Goal: Information Seeking & Learning: Learn about a topic

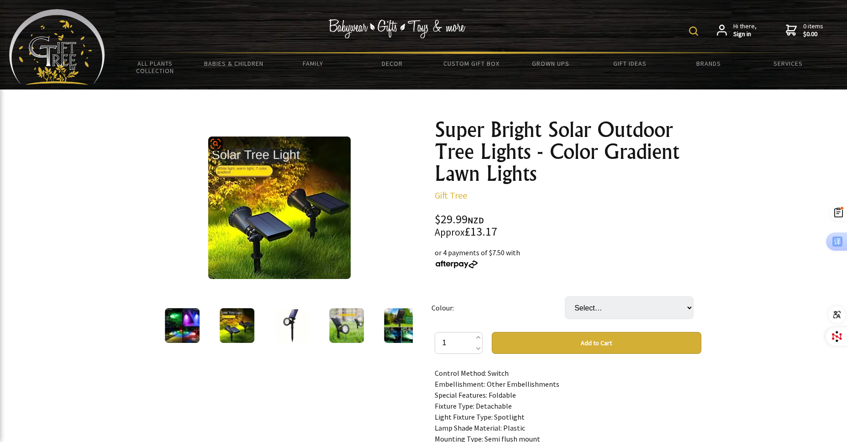
click at [251, 185] on img at bounding box center [279, 208] width 142 height 142
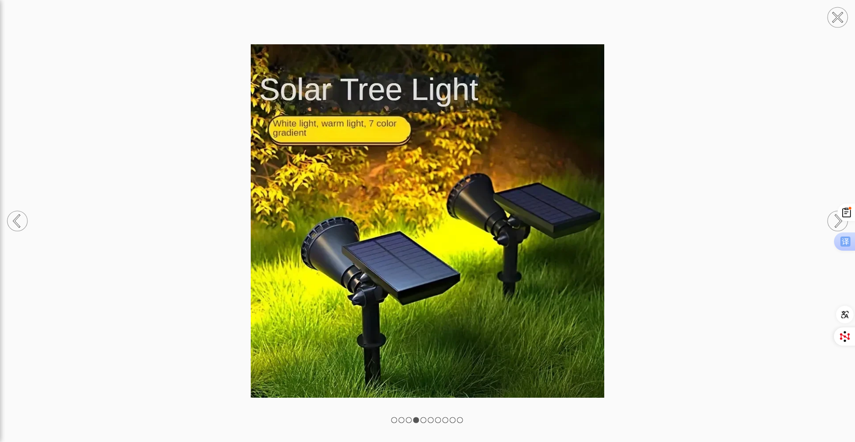
click at [828, 17] on circle at bounding box center [837, 17] width 20 height 20
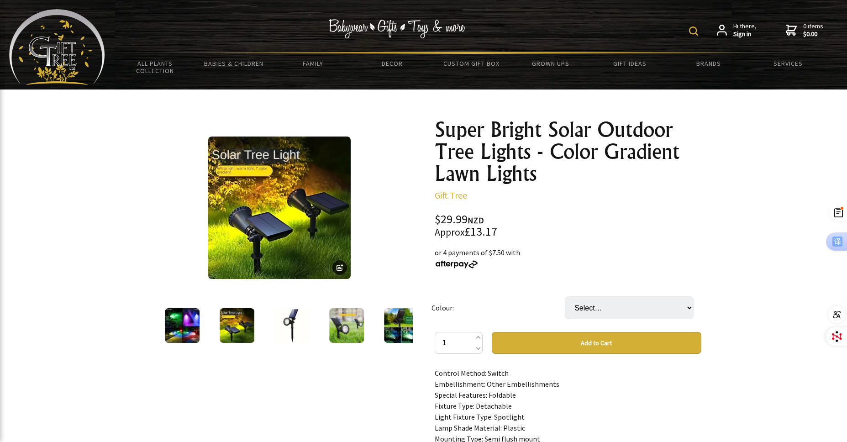
click at [181, 329] on img at bounding box center [182, 325] width 35 height 35
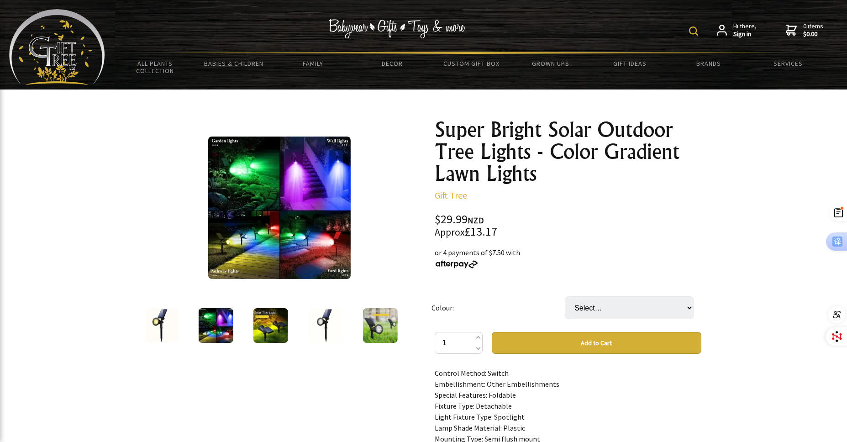
click at [278, 328] on img at bounding box center [270, 325] width 35 height 35
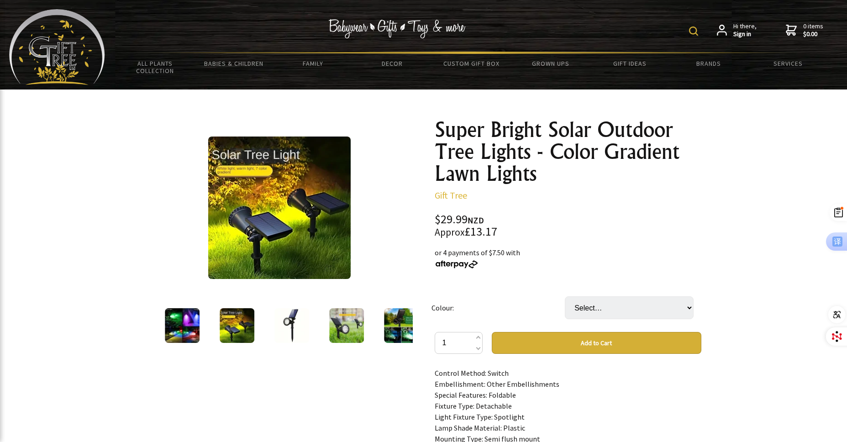
click at [289, 320] on img at bounding box center [291, 325] width 35 height 35
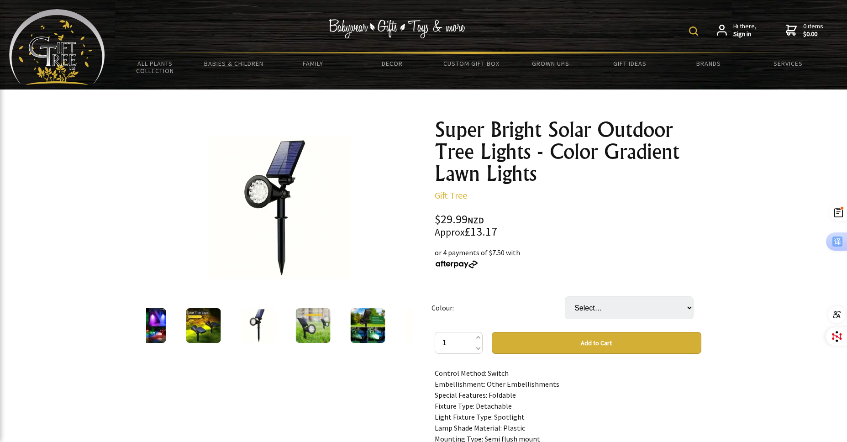
click at [305, 322] on img at bounding box center [312, 325] width 35 height 35
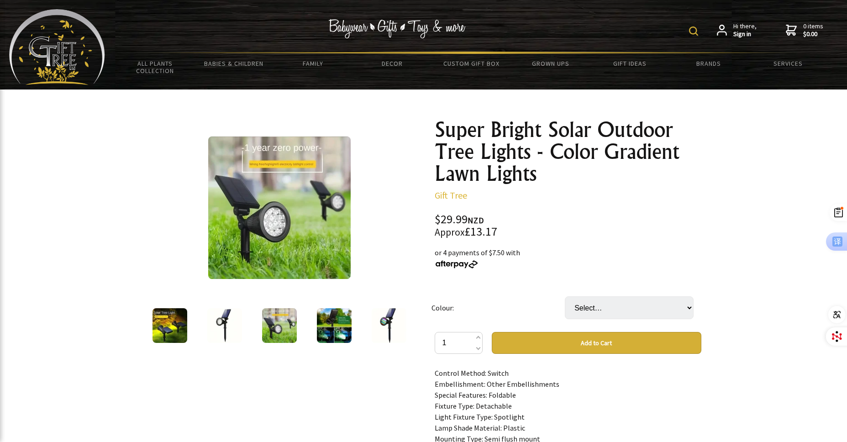
click at [328, 322] on img at bounding box center [334, 325] width 35 height 35
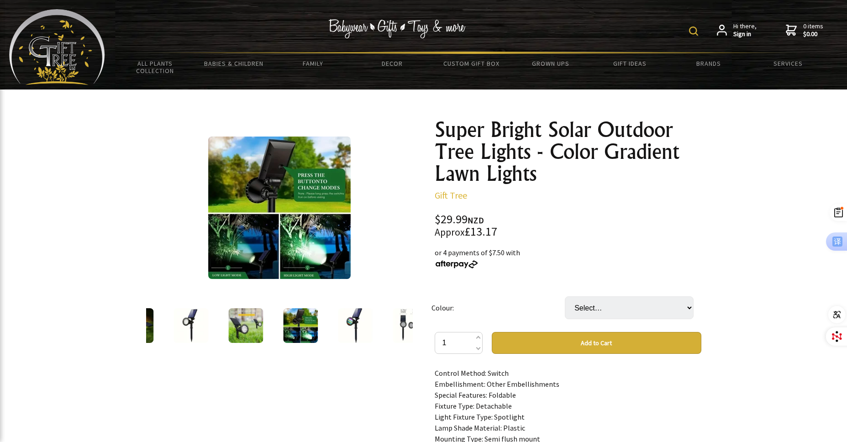
click at [356, 324] on img at bounding box center [355, 325] width 35 height 35
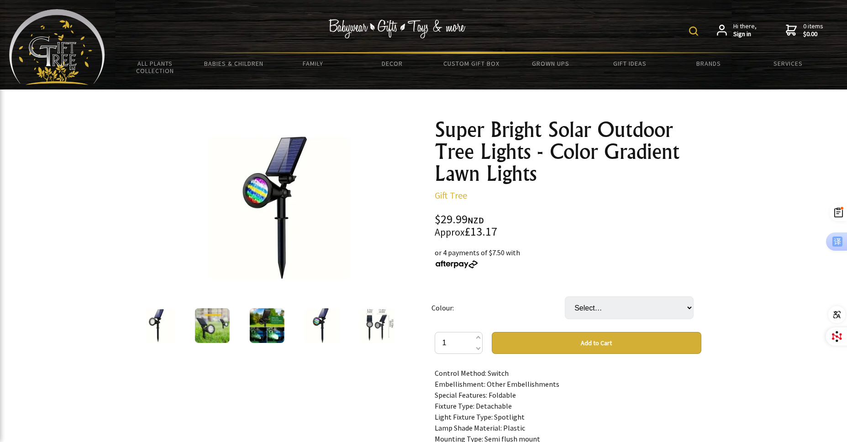
click at [367, 321] on img at bounding box center [376, 325] width 35 height 35
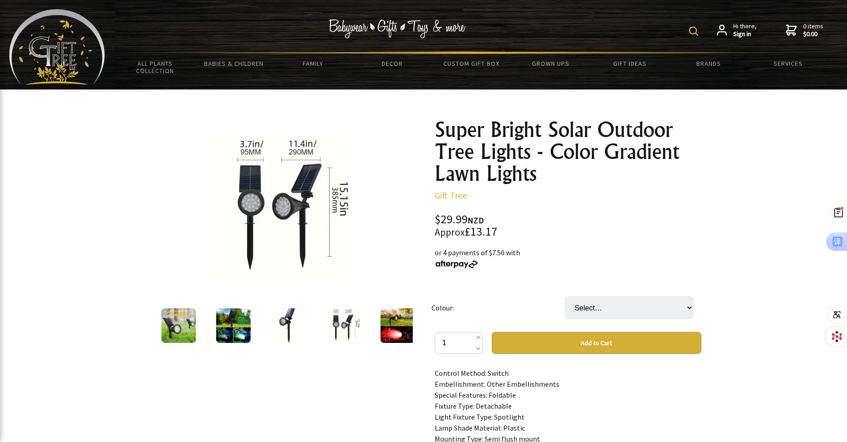
click at [402, 321] on img at bounding box center [397, 325] width 35 height 35
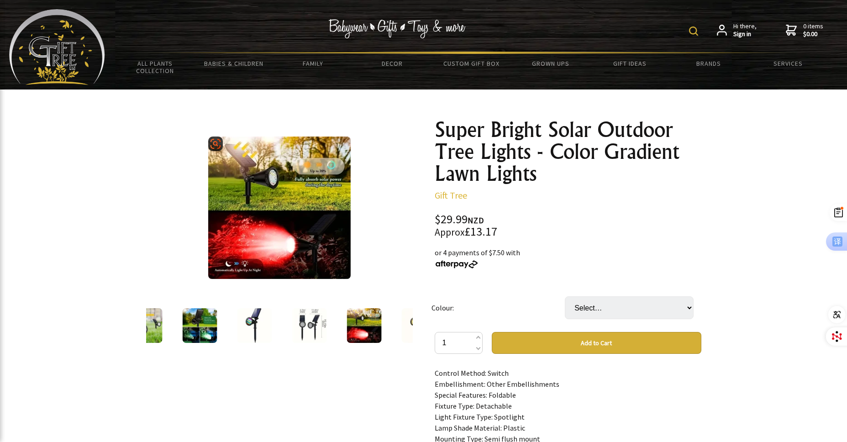
click at [297, 215] on img at bounding box center [279, 208] width 142 height 142
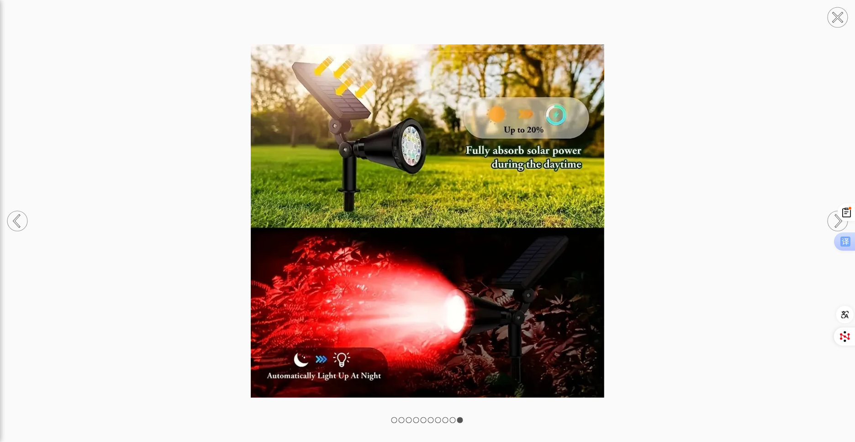
click at [832, 21] on circle at bounding box center [837, 17] width 20 height 20
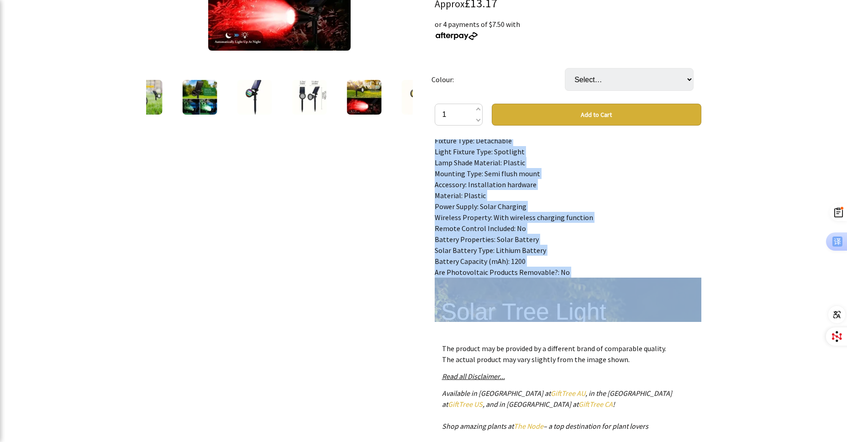
scroll to position [46, 0]
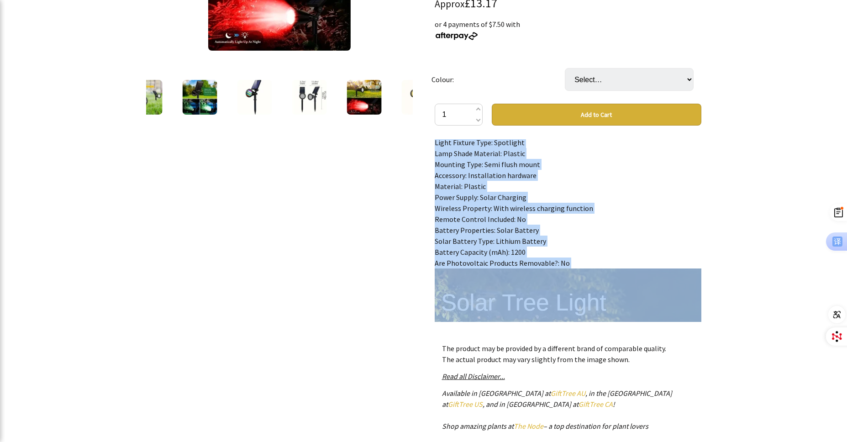
drag, startPoint x: 436, startPoint y: 144, endPoint x: 583, endPoint y: 260, distance: 187.7
click at [583, 260] on div "Control Method: Switch Embellishment: Other Embellishments Special Features: Fo…" at bounding box center [568, 230] width 267 height 183
copy div "Control Method: Switch Embellishment: Other Embellishments Special Features: Fo…"
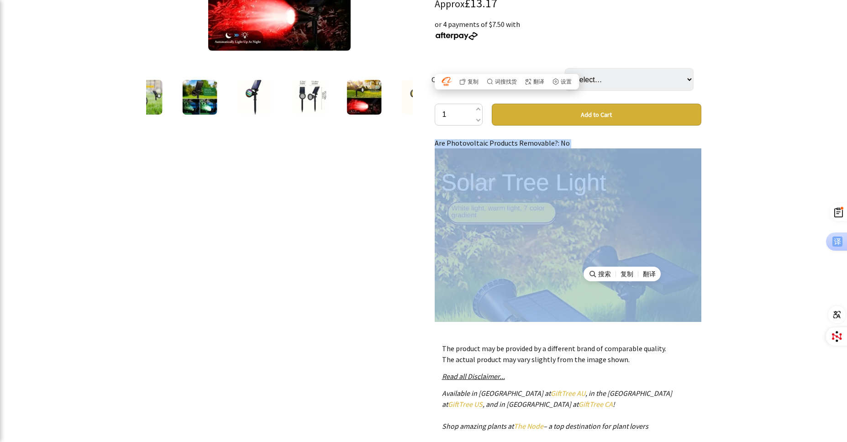
scroll to position [183, 0]
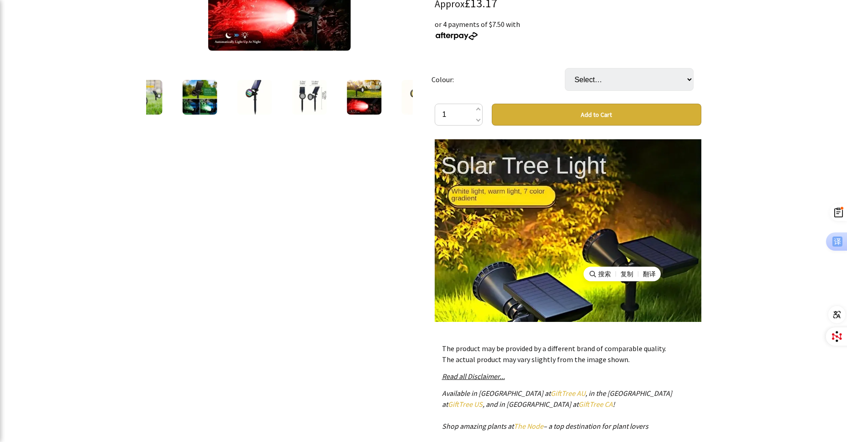
click at [354, 289] on div "10 /10" at bounding box center [279, 196] width 281 height 627
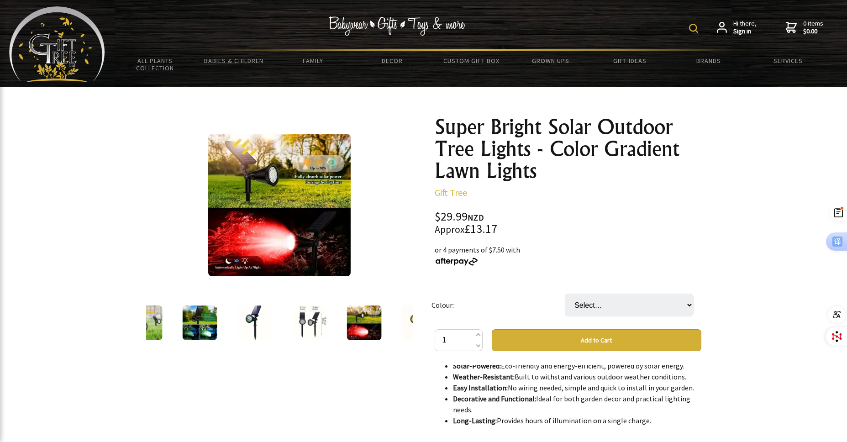
scroll to position [0, 0]
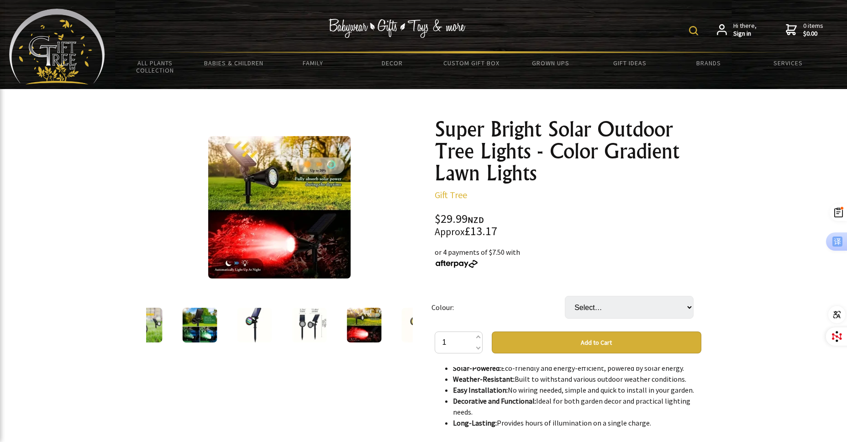
click at [308, 329] on img at bounding box center [309, 325] width 35 height 35
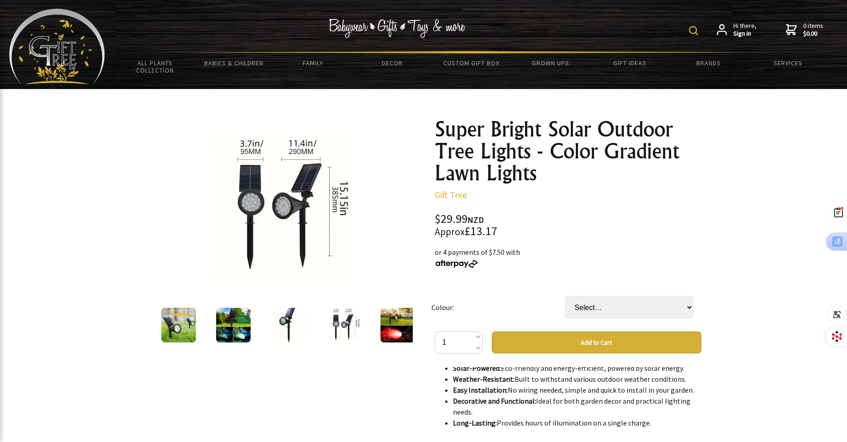
click at [335, 319] on img at bounding box center [343, 325] width 35 height 35
click at [180, 328] on img at bounding box center [178, 325] width 35 height 35
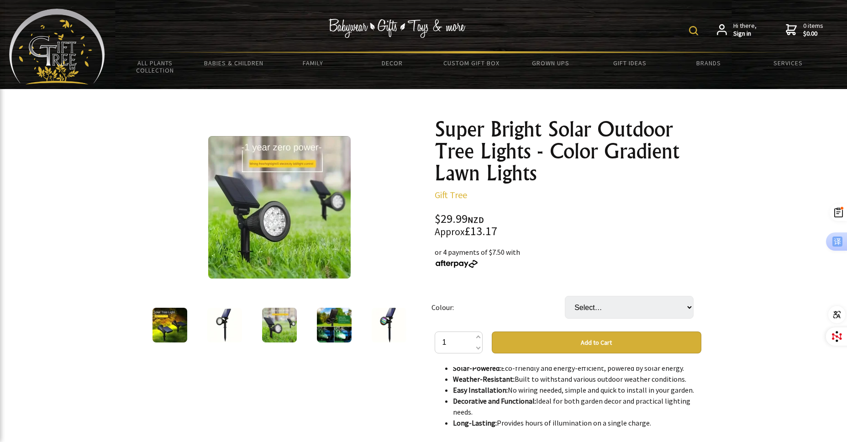
click at [230, 323] on img at bounding box center [224, 325] width 35 height 35
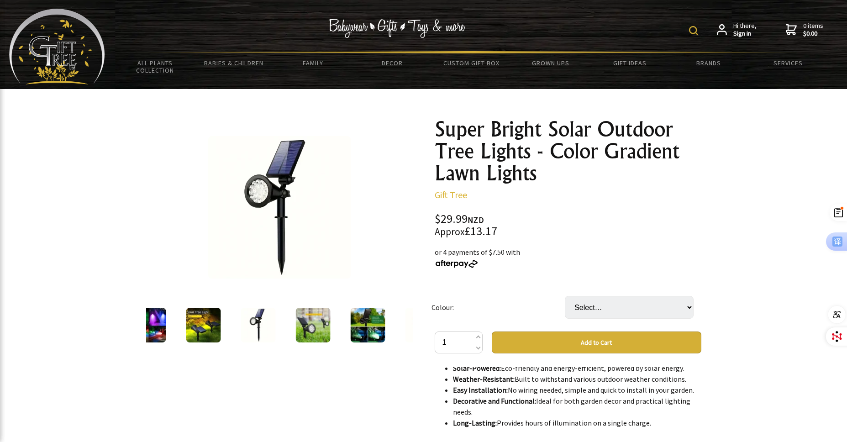
click at [259, 320] on img at bounding box center [258, 325] width 35 height 35
drag, startPoint x: 157, startPoint y: 328, endPoint x: 196, endPoint y: 327, distance: 39.3
click at [156, 329] on img at bounding box center [148, 325] width 35 height 35
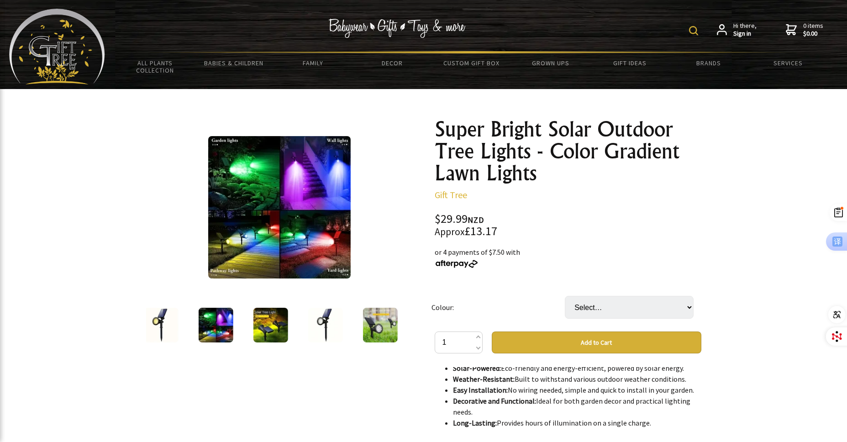
click at [168, 324] on img at bounding box center [160, 325] width 35 height 35
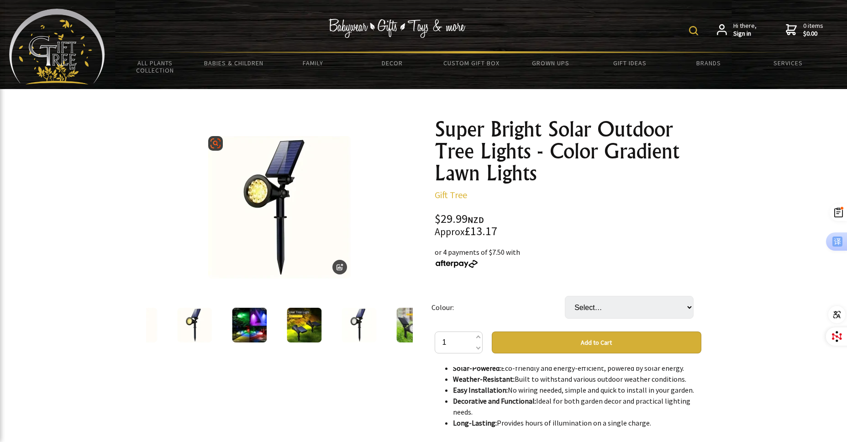
scroll to position [0, 0]
click at [219, 142] on img at bounding box center [215, 143] width 11 height 11
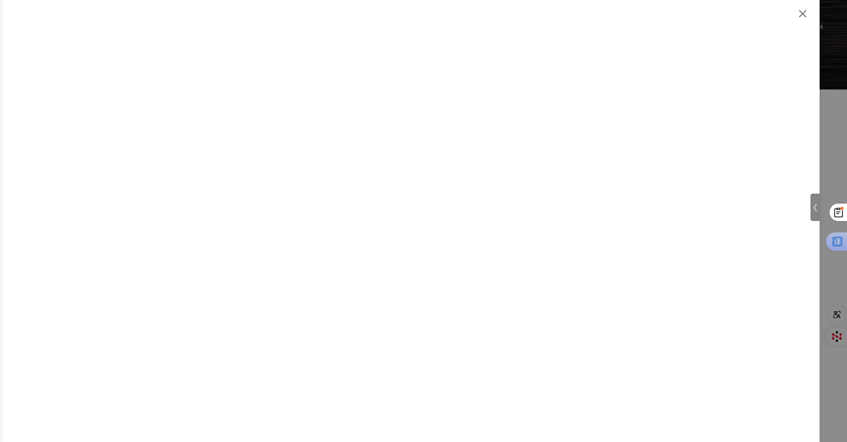
click at [807, 14] on img at bounding box center [802, 13] width 11 height 11
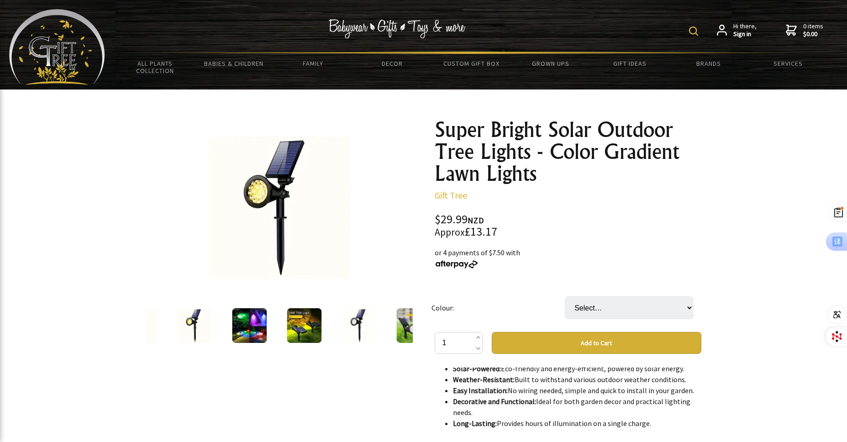
click at [352, 321] on img at bounding box center [358, 325] width 35 height 35
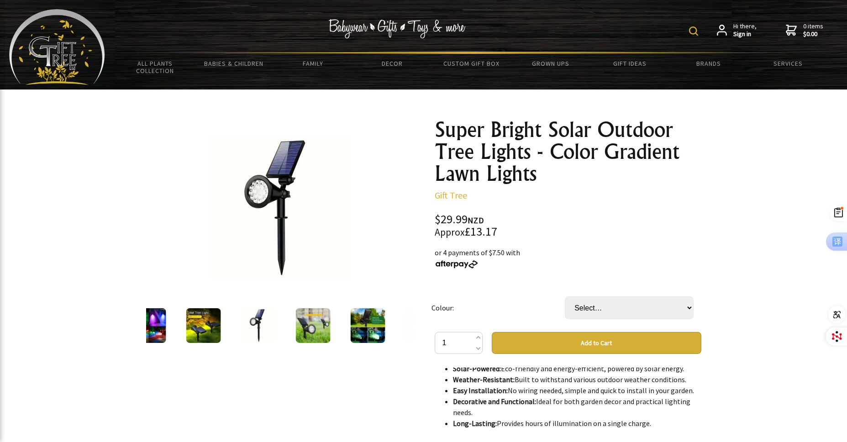
click at [308, 326] on img at bounding box center [312, 325] width 35 height 35
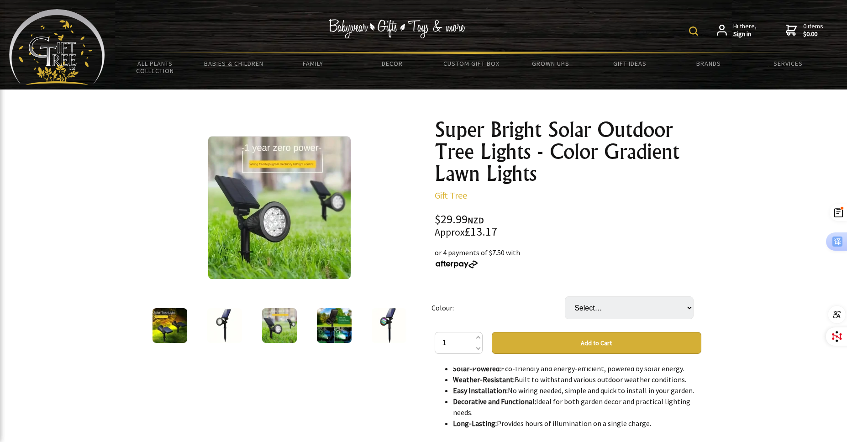
click at [388, 321] on img at bounding box center [389, 325] width 35 height 35
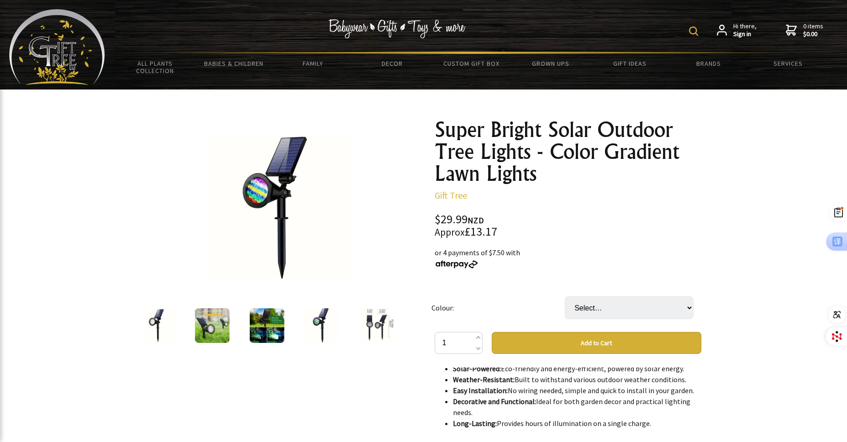
click at [381, 322] on img at bounding box center [376, 325] width 35 height 35
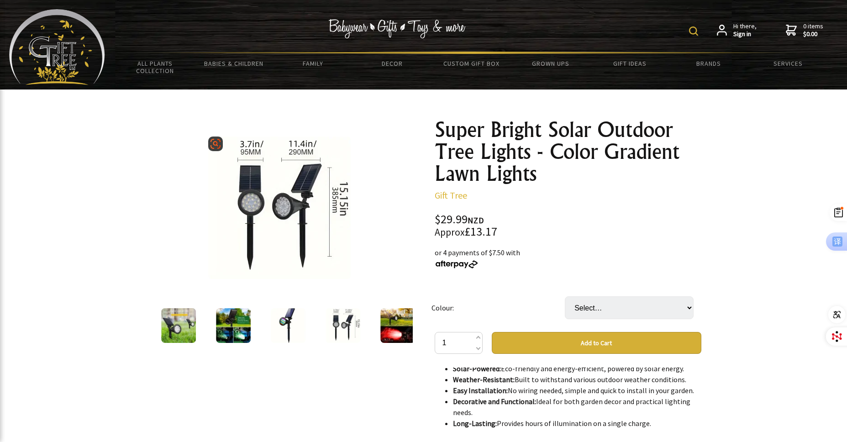
click at [306, 212] on img at bounding box center [279, 208] width 142 height 142
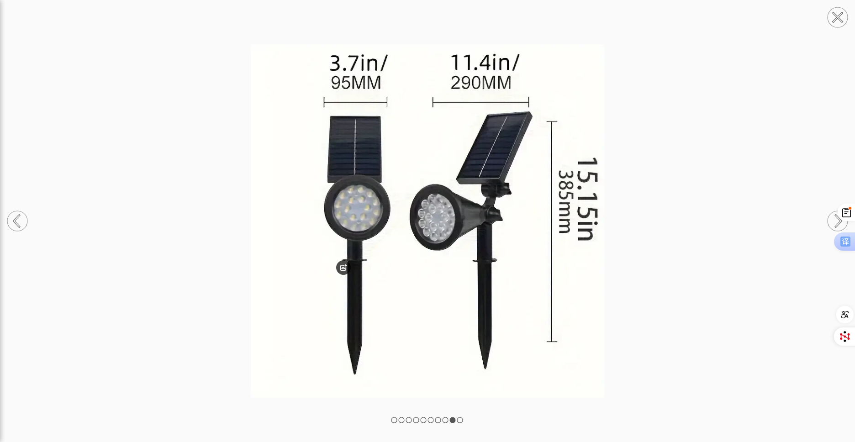
click at [833, 17] on circle at bounding box center [837, 17] width 20 height 20
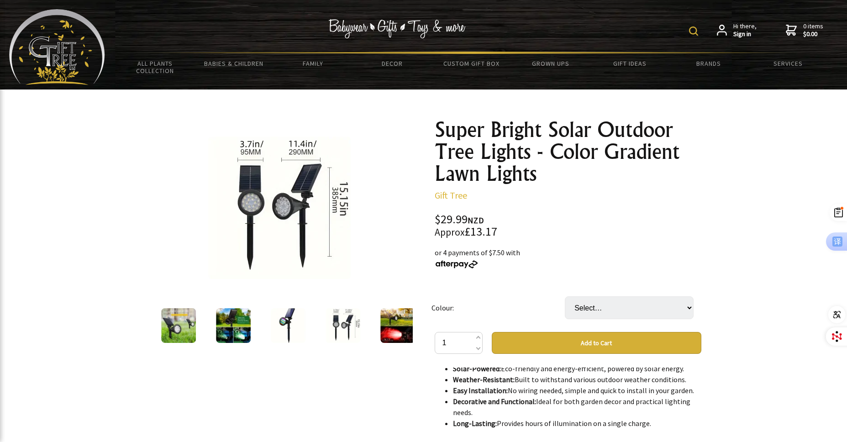
click at [281, 326] on img at bounding box center [288, 325] width 35 height 35
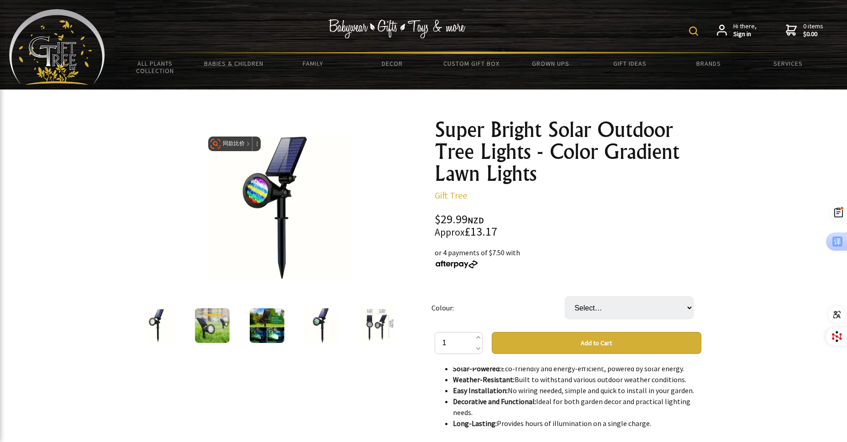
click at [216, 146] on img at bounding box center [215, 143] width 11 height 11
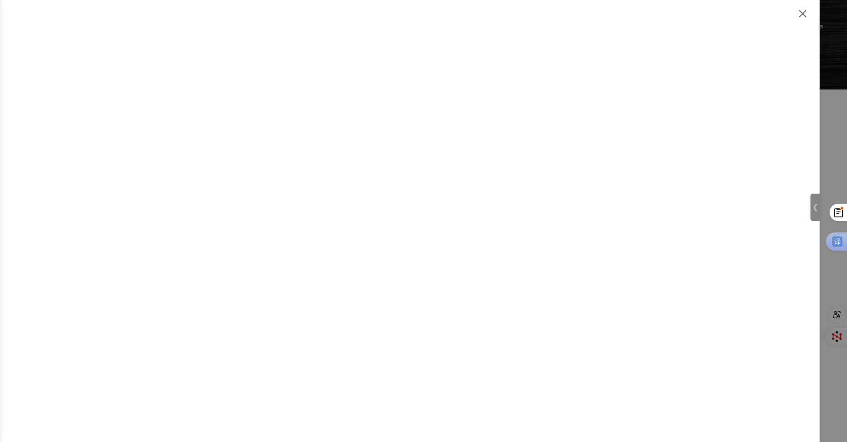
click at [799, 12] on img at bounding box center [802, 13] width 11 height 11
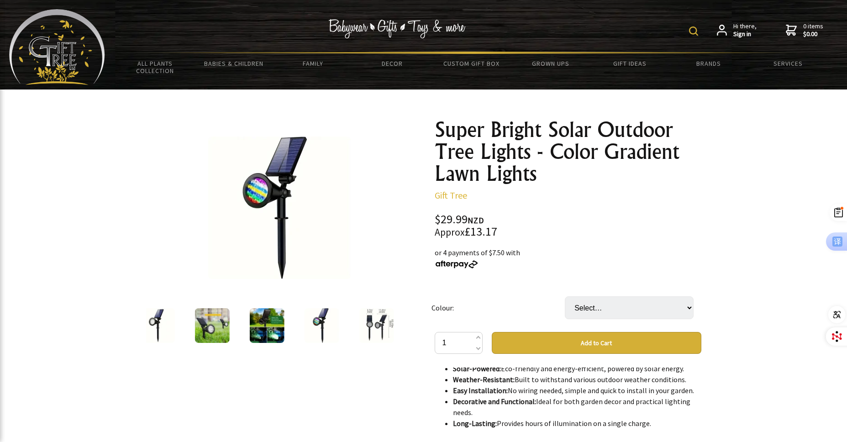
click at [390, 315] on img at bounding box center [376, 325] width 35 height 35
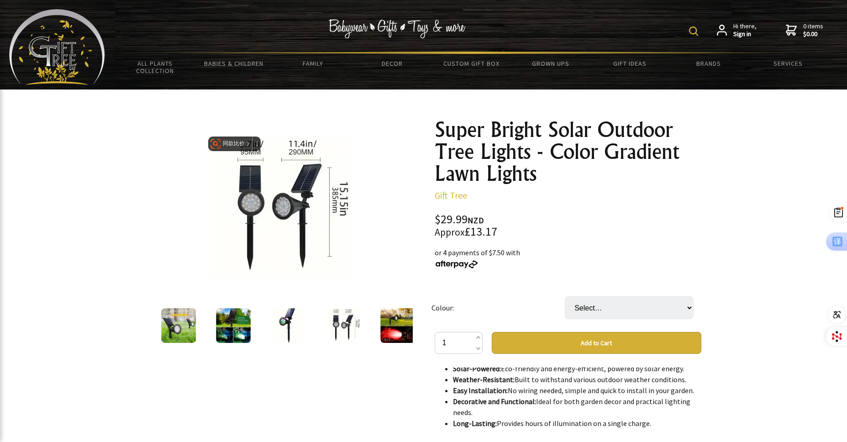
click at [217, 142] on img at bounding box center [215, 143] width 11 height 11
click at [242, 144] on span "同款比价" at bounding box center [234, 144] width 22 height 8
